Goal: Ask a question

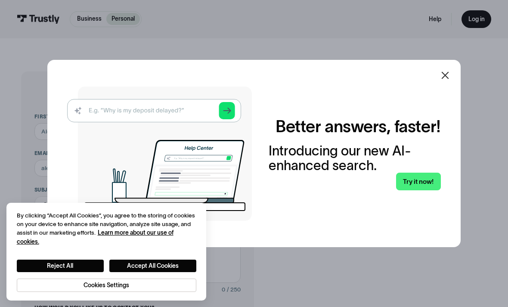
click at [448, 80] on icon at bounding box center [445, 75] width 10 height 10
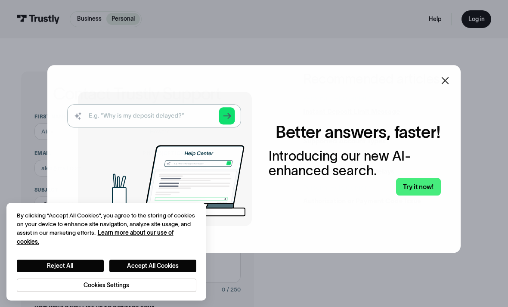
click at [451, 86] on div "Better answers, faster! Introducing our new AI-enhanced search. Try it now!" at bounding box center [253, 159] width 413 height 188
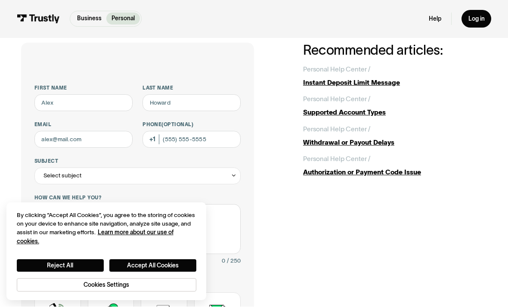
scroll to position [39, 0]
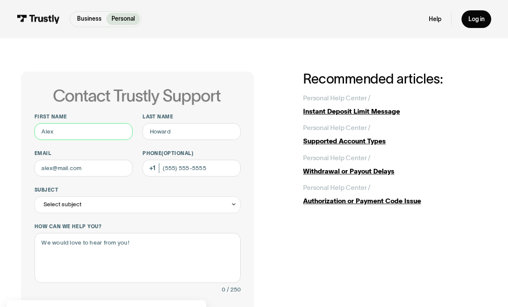
click at [65, 136] on input "First name" at bounding box center [83, 131] width 98 height 17
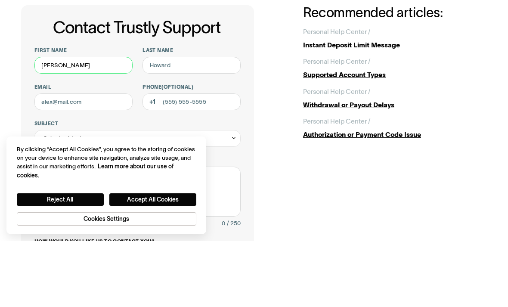
type input "Adam"
click at [193, 123] on input "Last name" at bounding box center [191, 131] width 98 height 17
type input "Bather"
click at [213, 160] on input "Phone (Optional)" at bounding box center [191, 168] width 98 height 17
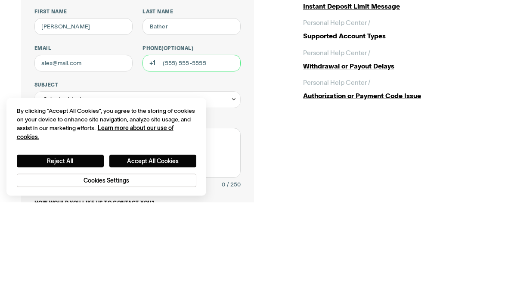
type input "(647) 929-2326"
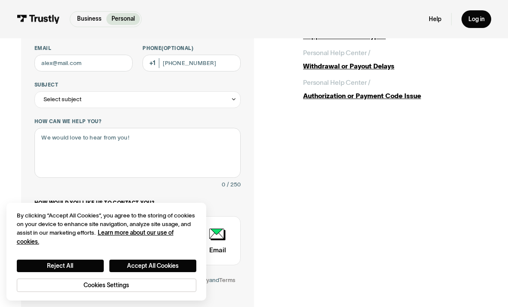
click at [56, 96] on div "Select subject" at bounding box center [62, 99] width 38 height 10
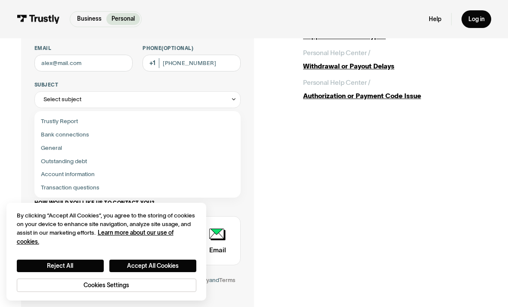
click at [55, 182] on div "Contact Trustly Support" at bounding box center [138, 187] width 200 height 13
type input "**********"
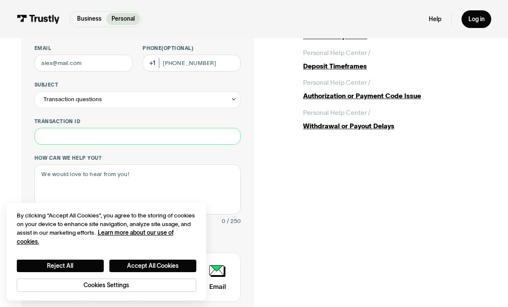
click at [54, 143] on input "Transaction ID" at bounding box center [137, 136] width 206 height 17
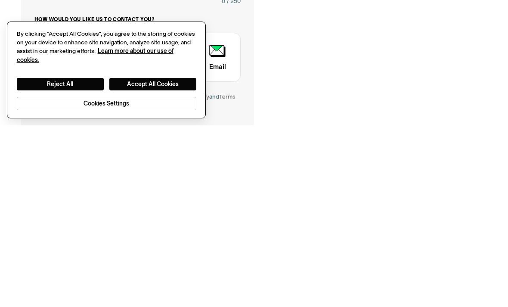
click at [169, 259] on button "Accept All Cookies" at bounding box center [152, 265] width 87 height 12
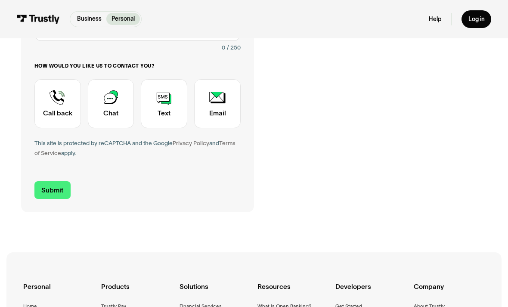
scroll to position [278, 0]
click at [53, 112] on div "Contact Trustly Support" at bounding box center [57, 104] width 46 height 49
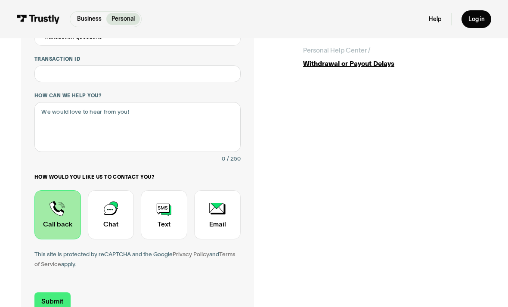
scroll to position [252, 0]
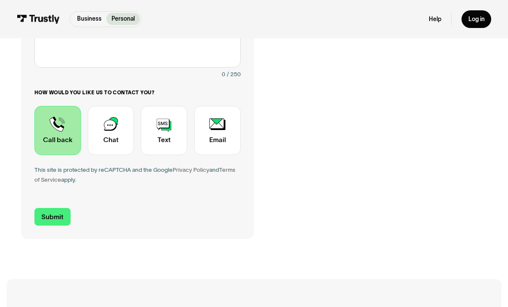
click at [49, 217] on input "Submit" at bounding box center [52, 217] width 36 height 18
click at [47, 217] on input "Submit" at bounding box center [52, 217] width 36 height 18
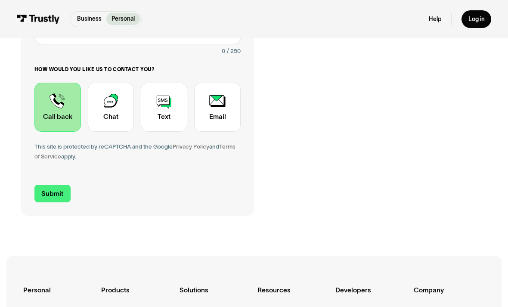
type input "adamk.bather@gmail.com"
click at [50, 192] on input "Submit" at bounding box center [52, 194] width 36 height 18
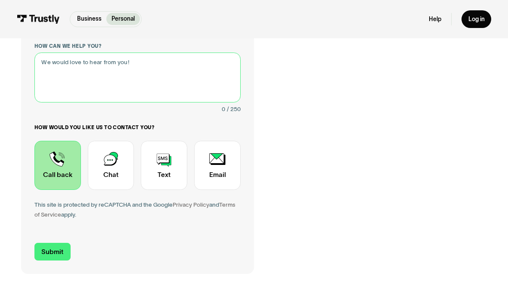
click at [68, 87] on textarea "How can we help you?" at bounding box center [137, 78] width 206 height 50
type textarea "Random FanDuel charge"
click at [46, 254] on input "Submit" at bounding box center [52, 252] width 36 height 18
type input "+16479292326"
